Goal: Find contact information: Find contact information

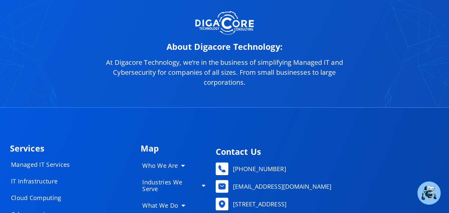
scroll to position [3088, 0]
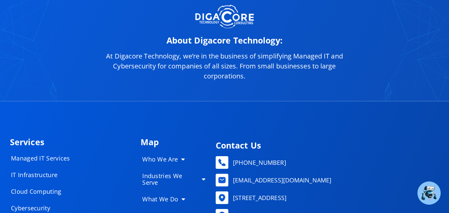
click at [302, 51] on p "At Digacore Technology, we’re in the business of simplifying Managed IT and Cyb…" at bounding box center [224, 66] width 259 height 30
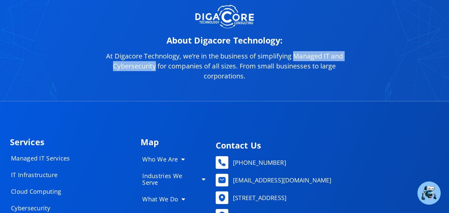
drag, startPoint x: 302, startPoint y: 46, endPoint x: 145, endPoint y: 53, distance: 157.2
click at [145, 53] on p "At Digacore Technology, we’re in the business of simplifying Managed IT and Cyb…" at bounding box center [224, 66] width 259 height 30
copy p "Managed IT and Cybersecurity"
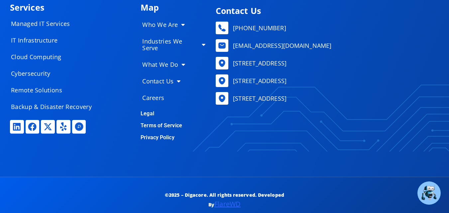
click at [194, 190] on p "©2025 – Digacore. All rights reserved. Developed By FlareWD" at bounding box center [224, 199] width 134 height 19
copy p "Digacore"
drag, startPoint x: 232, startPoint y: 45, endPoint x: 376, endPoint y: 48, distance: 143.8
click at [376, 48] on ul "[PHONE_NUMBER] [EMAIL_ADDRESS][DOMAIN_NAME] [STREET_ADDRESS] [STREET_ADDRESS] […" at bounding box center [325, 63] width 220 height 83
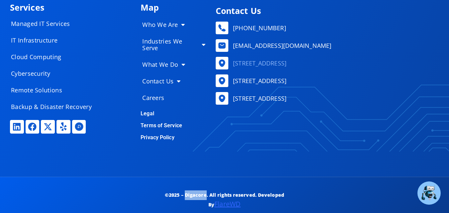
copy span "[STREET_ADDRESS]"
